Goal: Find specific page/section: Find specific page/section

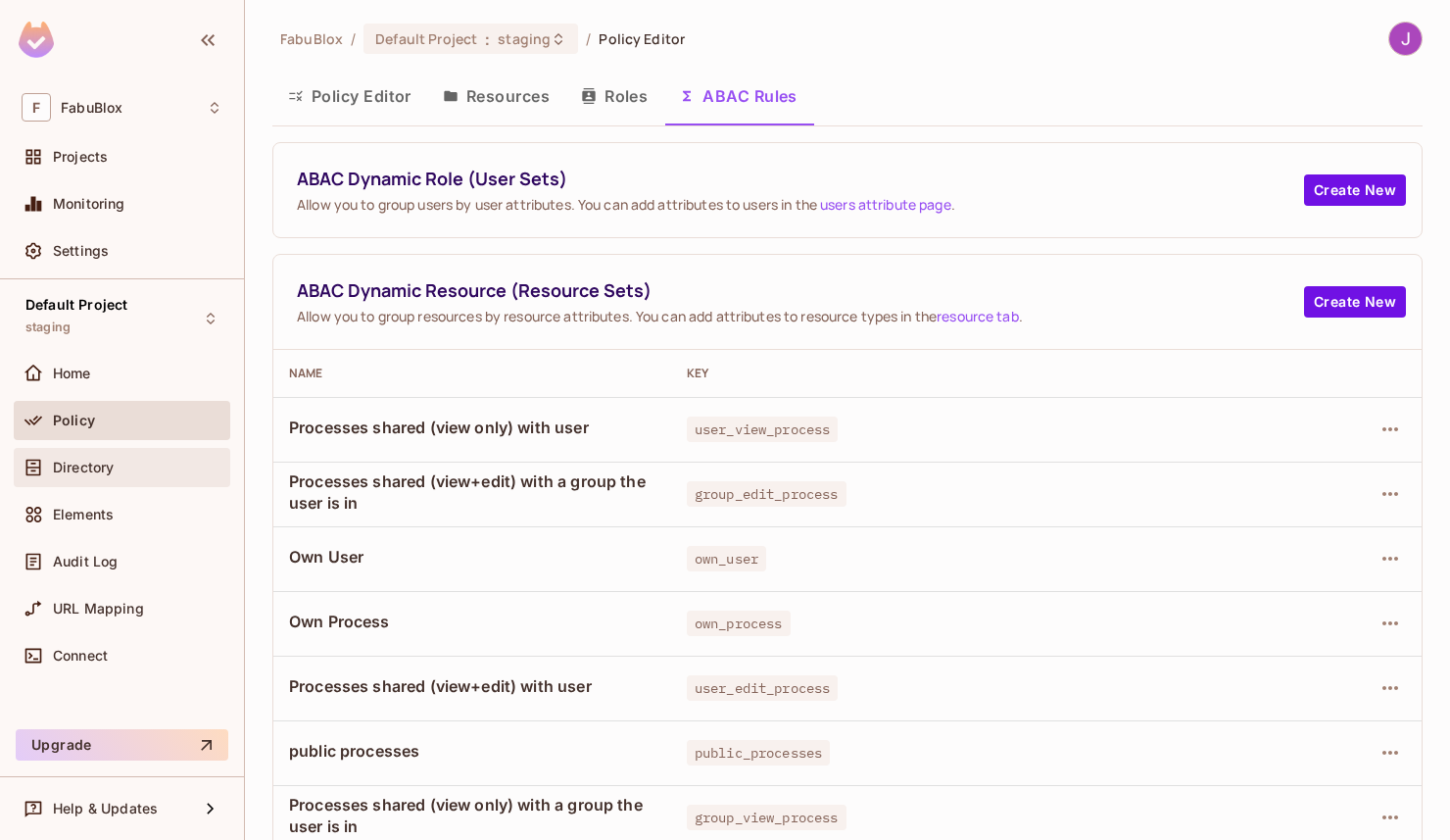
click at [97, 460] on span "Directory" at bounding box center [83, 468] width 61 height 16
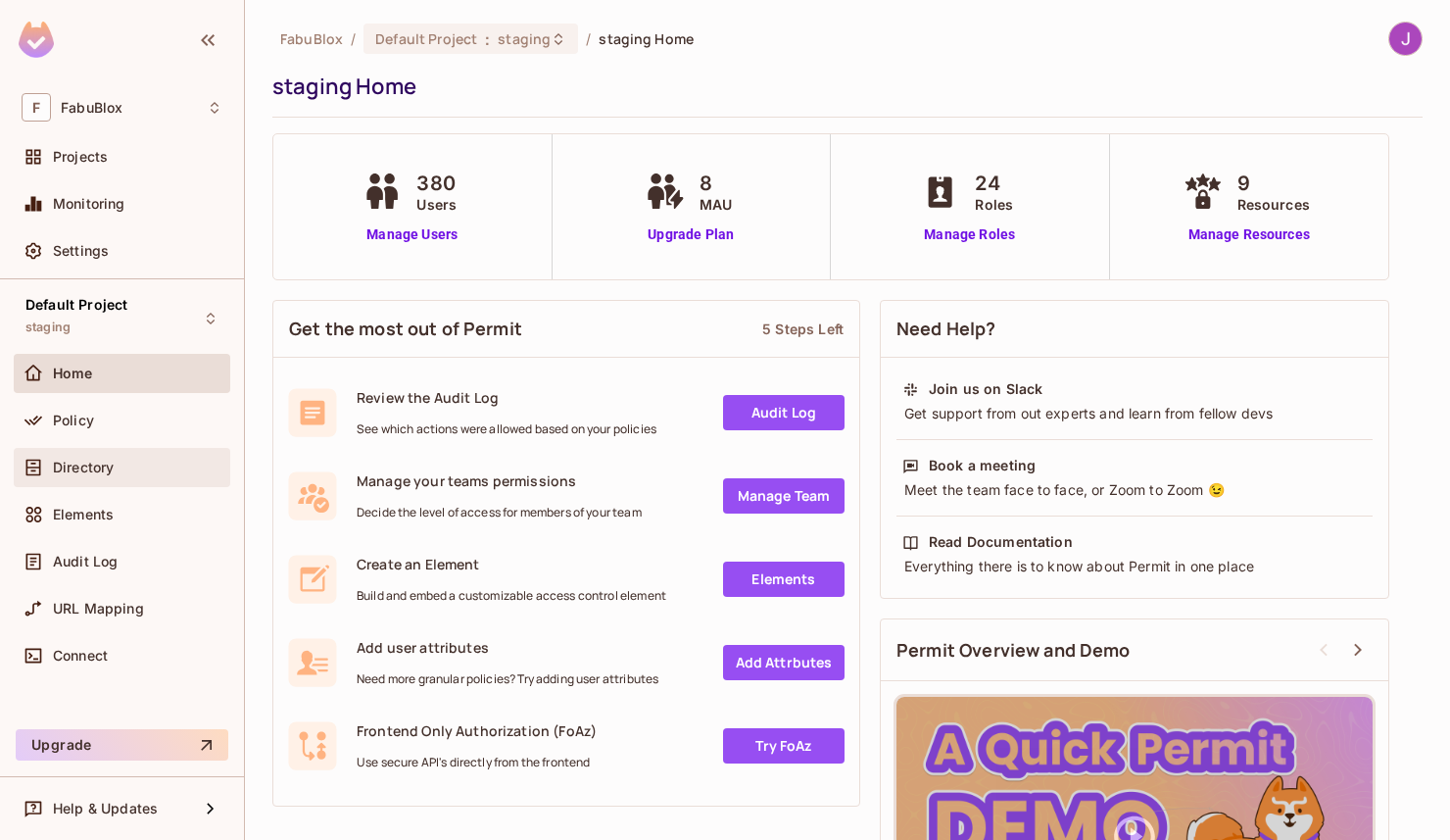
click at [110, 468] on span "Directory" at bounding box center [83, 468] width 61 height 16
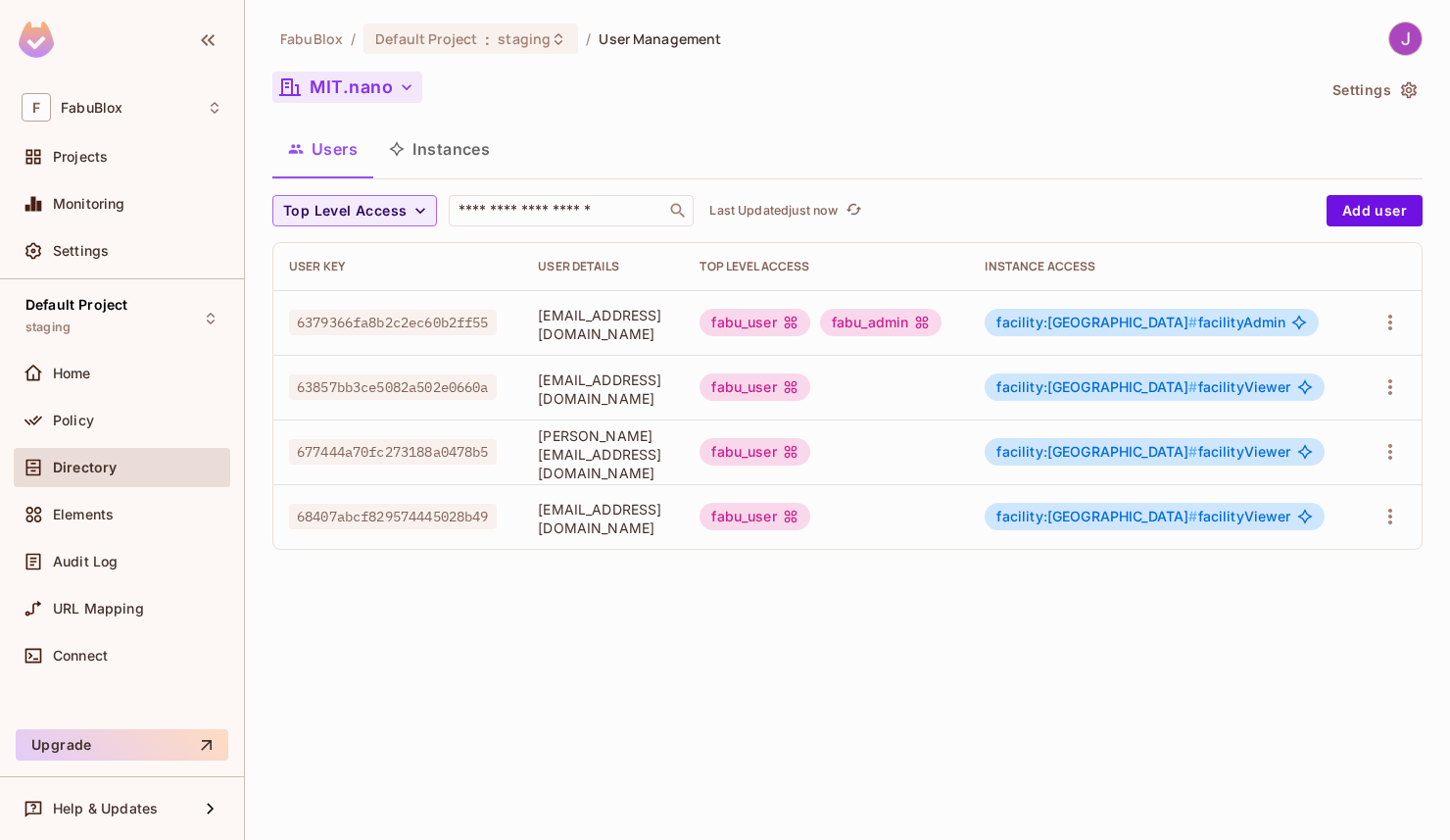
click at [369, 86] on button "MIT.nano" at bounding box center [347, 87] width 150 height 31
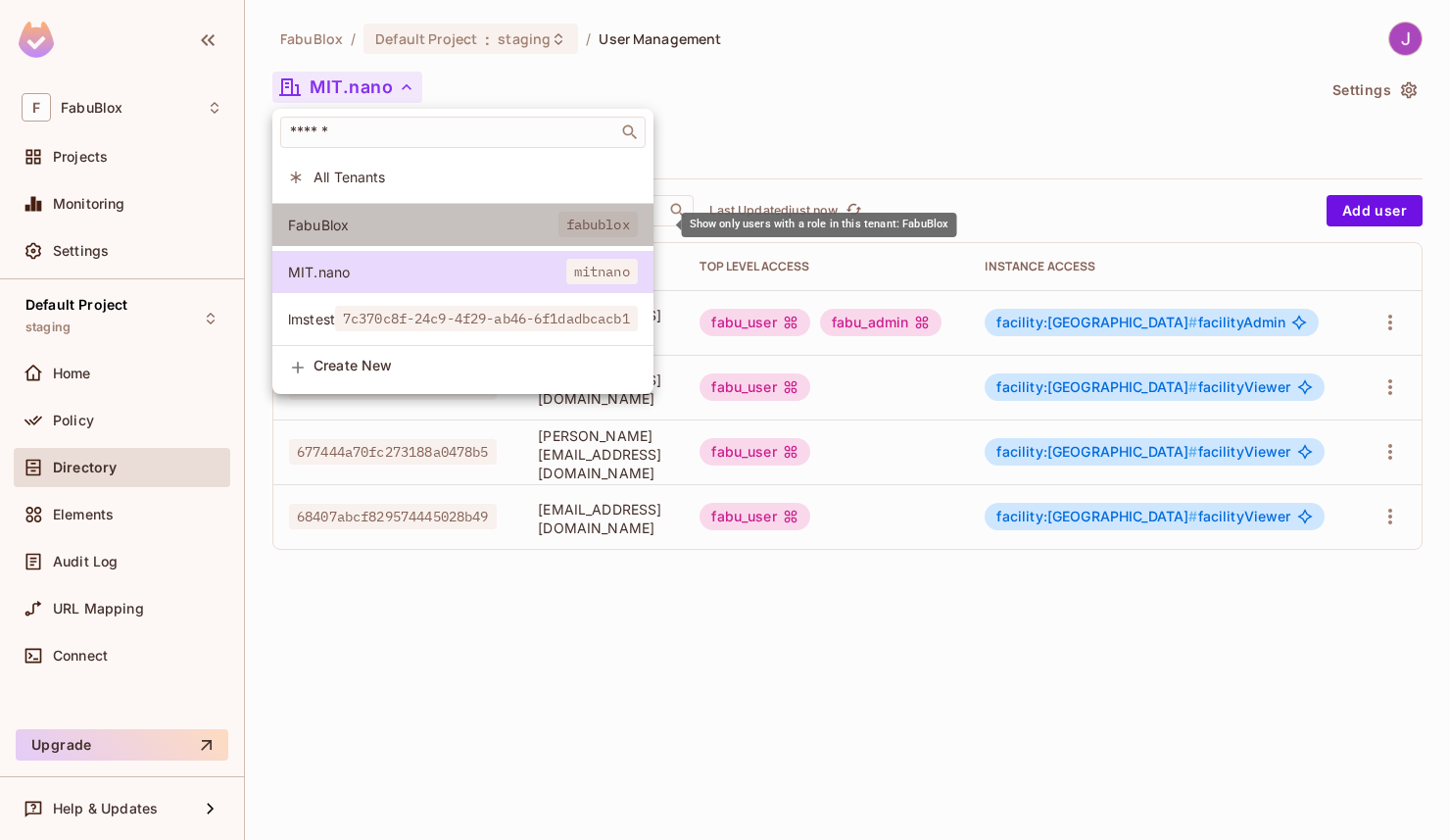
click at [348, 226] on span "FabuBlox" at bounding box center [424, 224] width 271 height 19
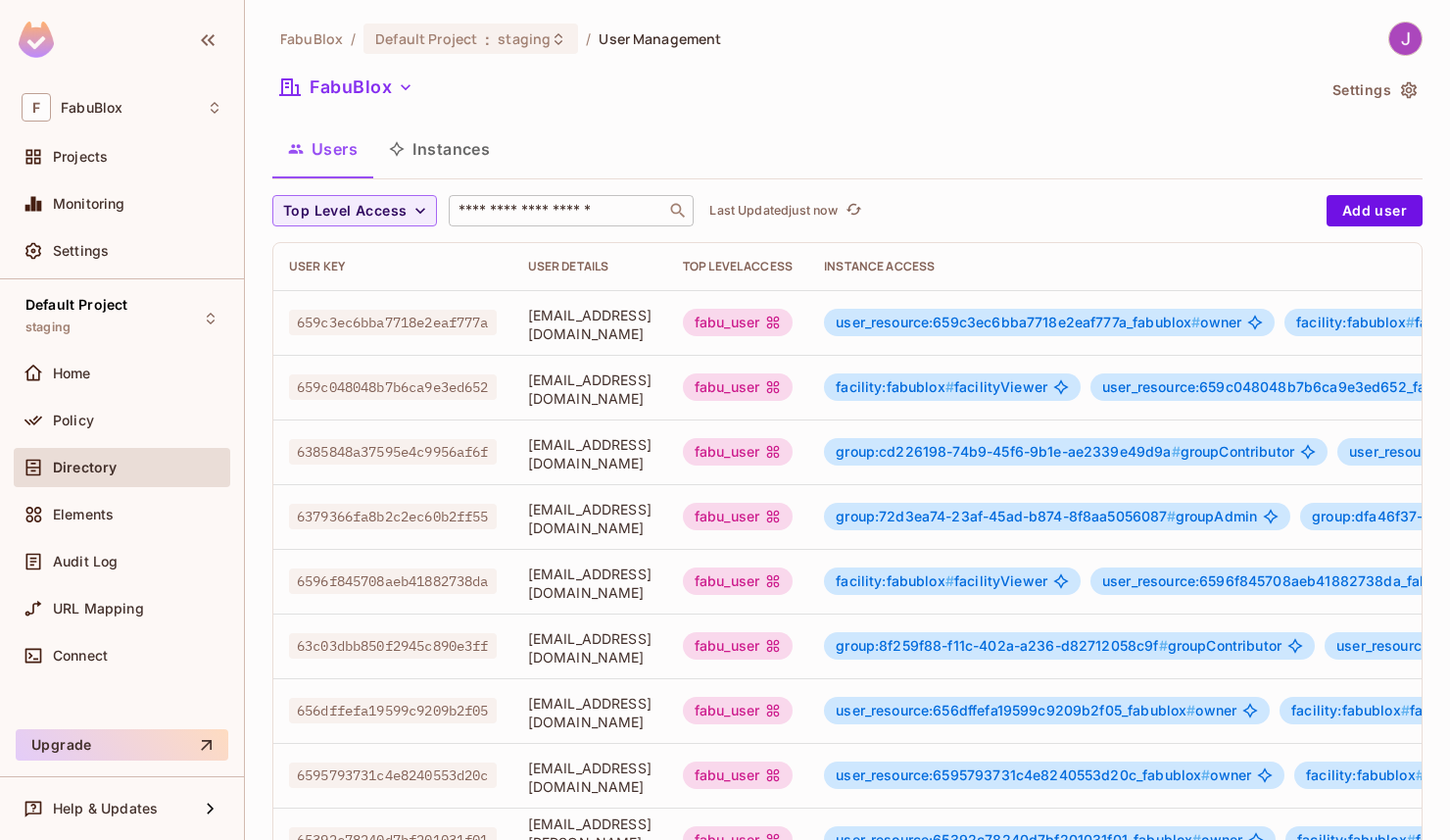
click at [517, 208] on input "text" at bounding box center [558, 211] width 206 height 20
type input "*******"
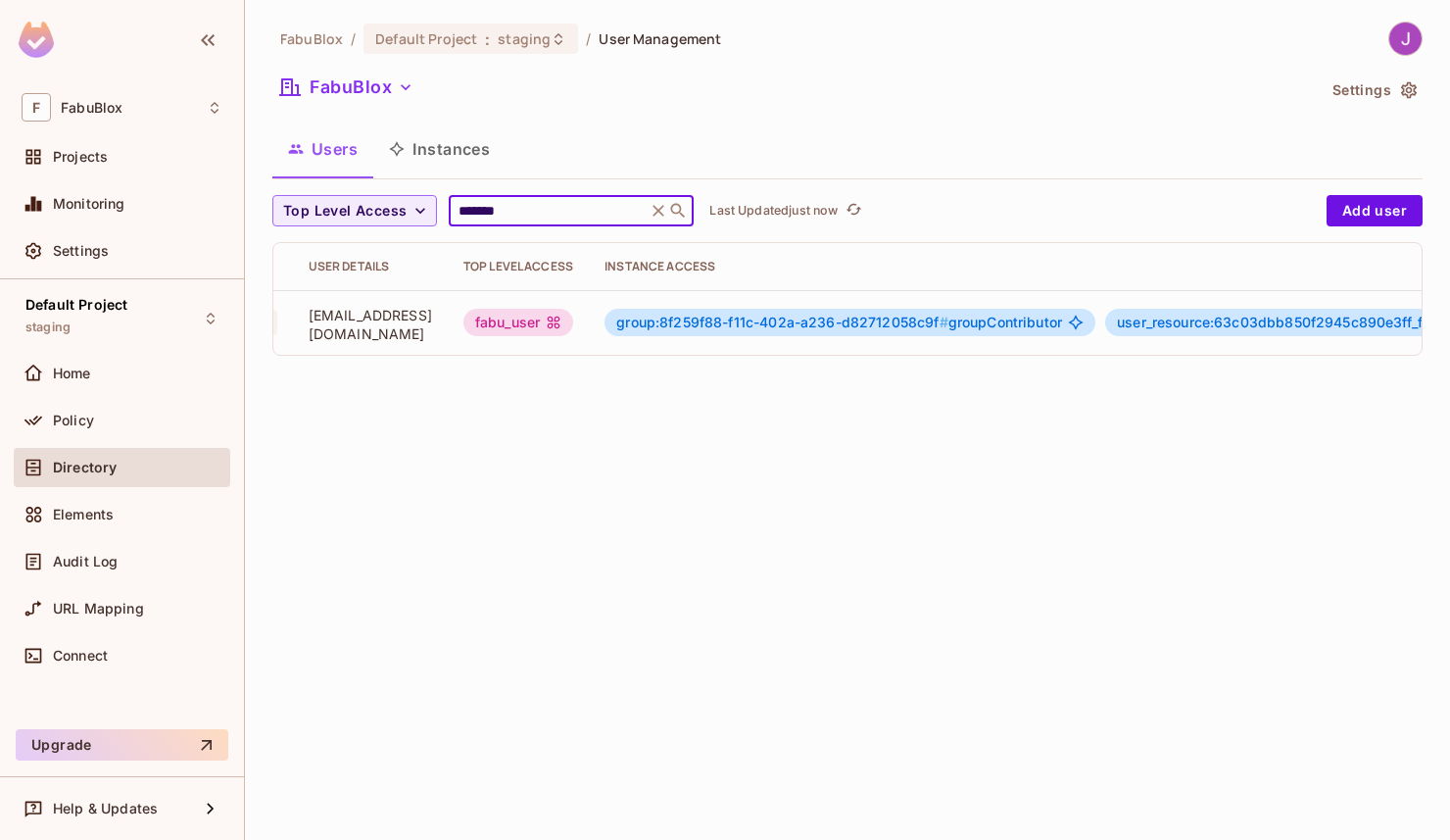
scroll to position [0, 486]
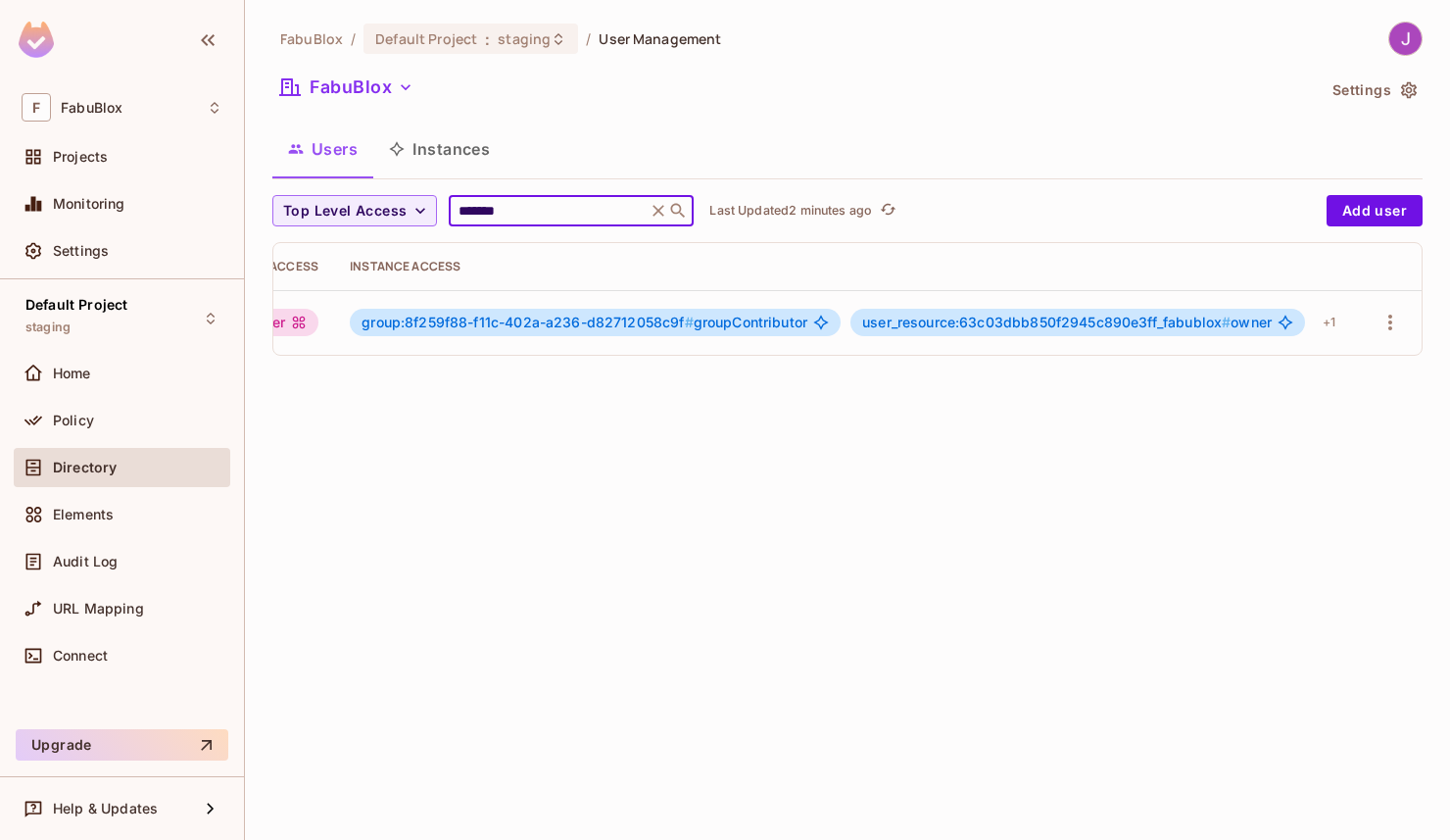
click at [367, 599] on div "FabuBlox / Default Project : staging / User Management FabuBlox Settings Users …" at bounding box center [848, 420] width 1206 height 840
